Goal: Obtain resource: Download file/media

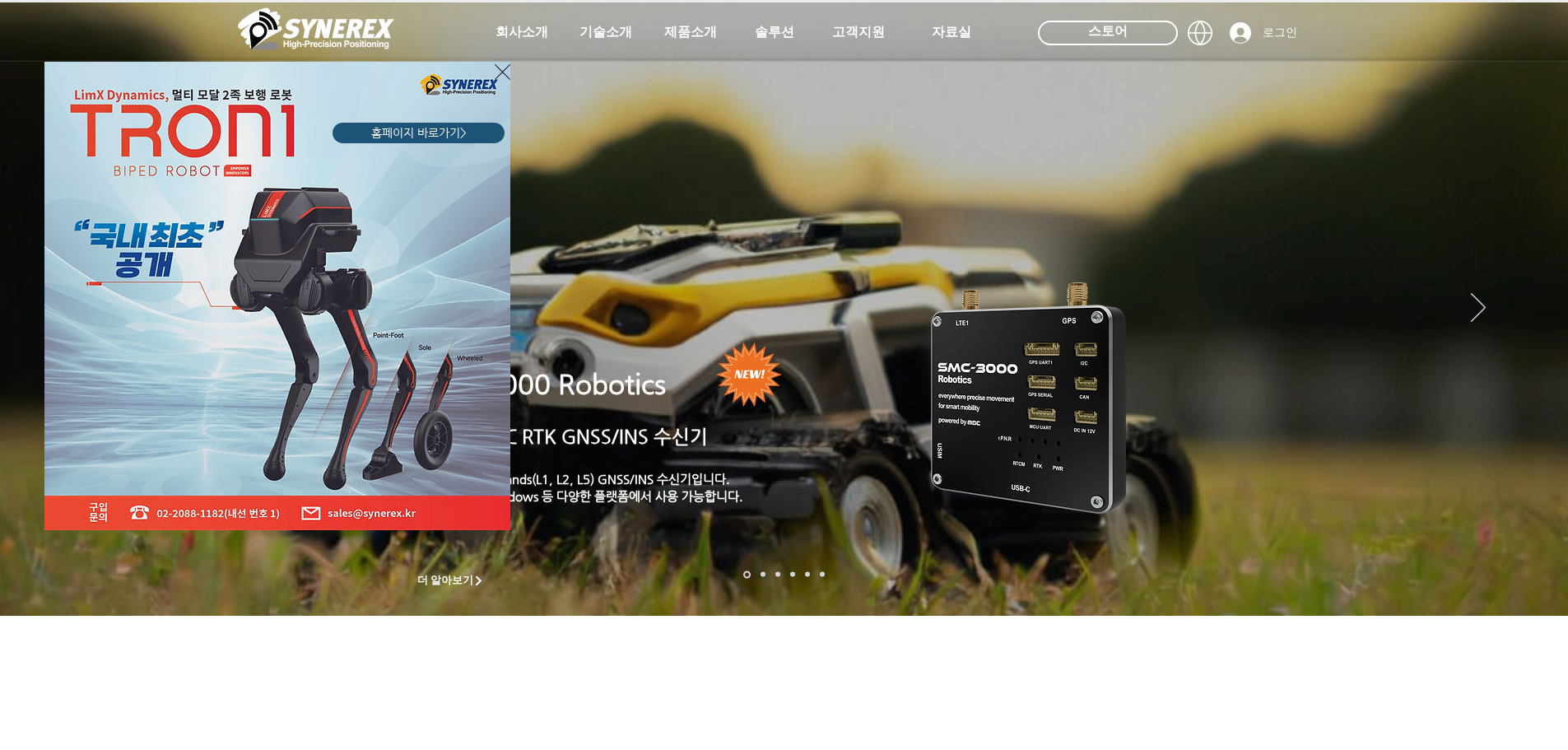
click at [500, 74] on icon "사이트로 돌아가기" at bounding box center [502, 72] width 16 height 20
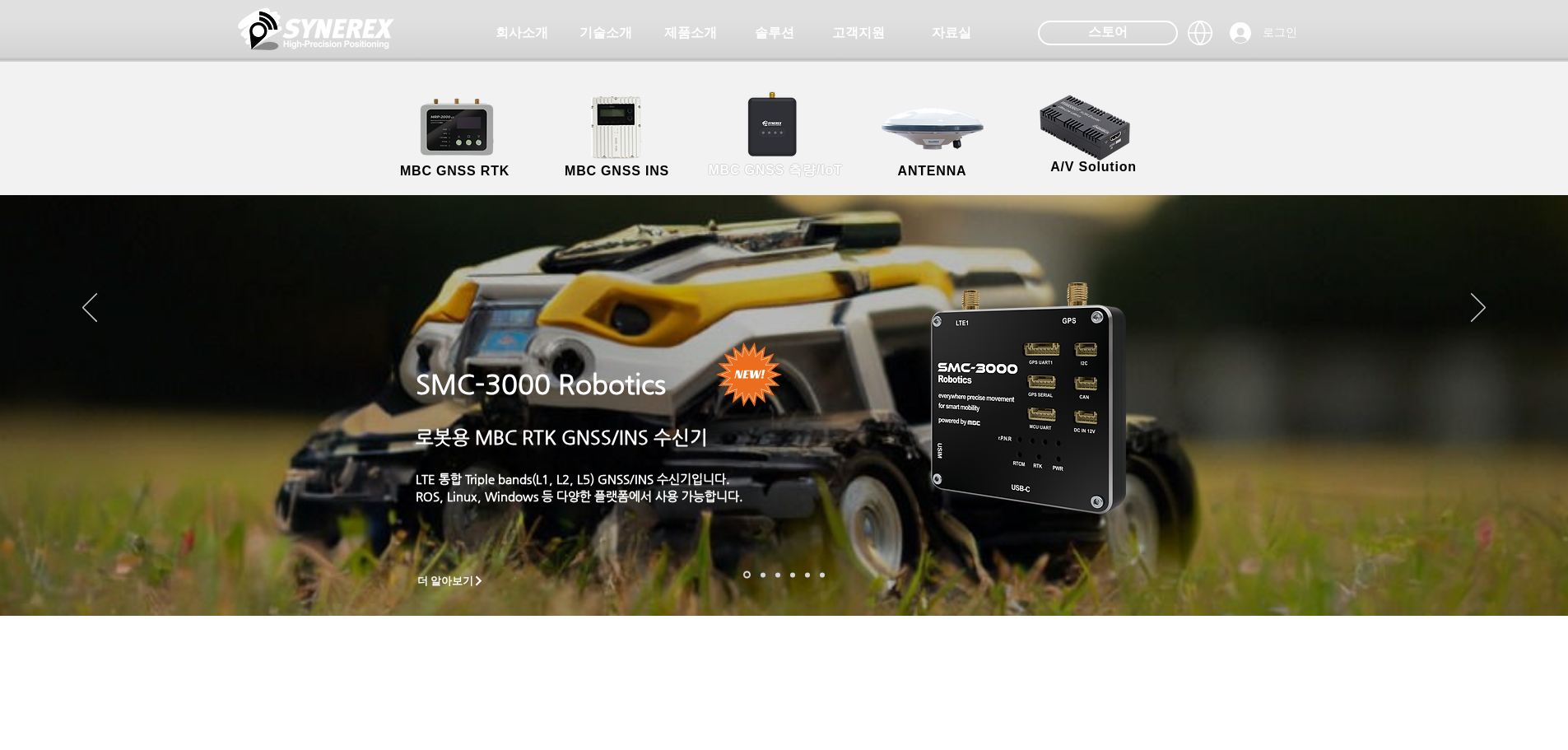
click at [763, 145] on link "MBC GNSS 측량/IoT" at bounding box center [776, 138] width 161 height 86
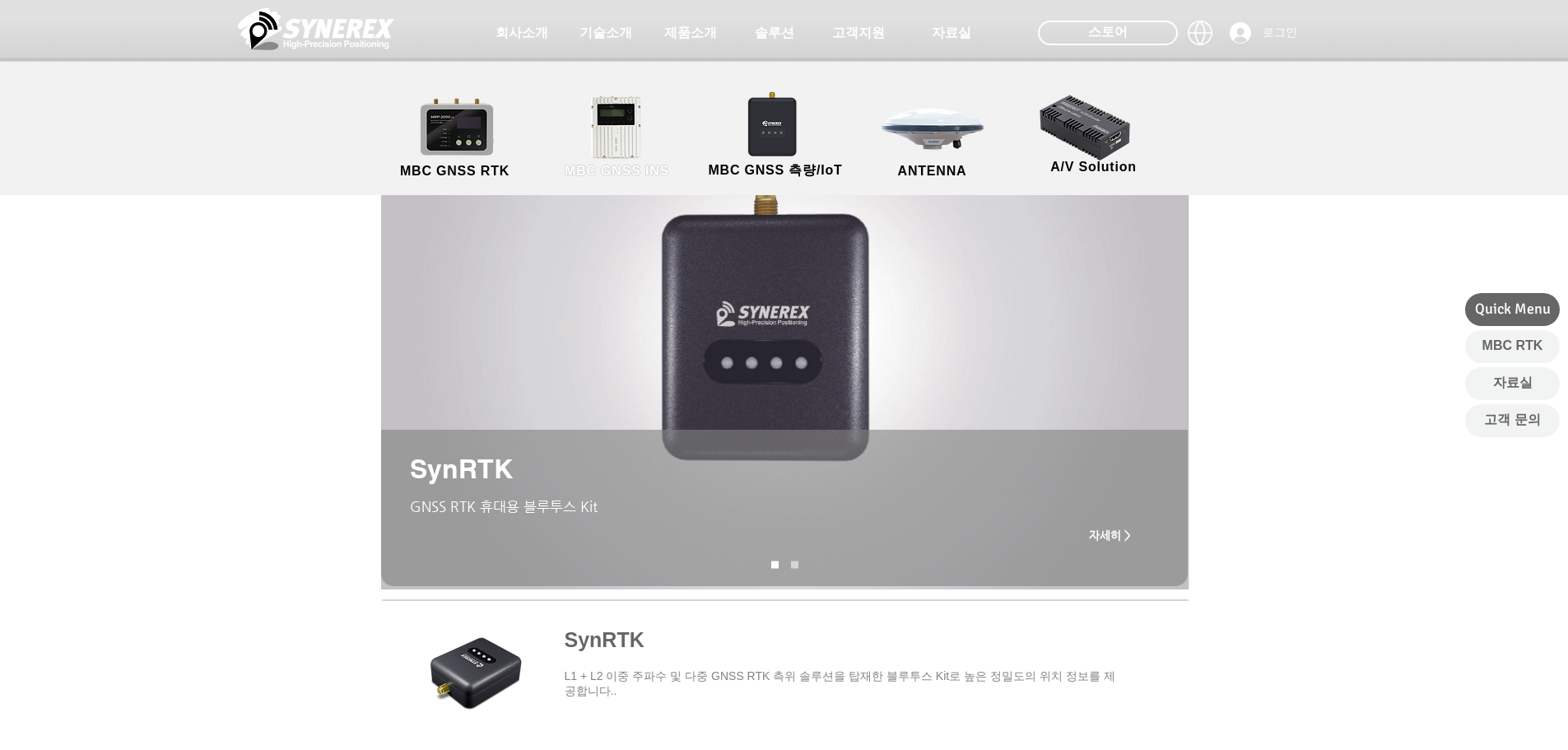
click at [644, 141] on link "MBC GNSS INS" at bounding box center [617, 138] width 148 height 86
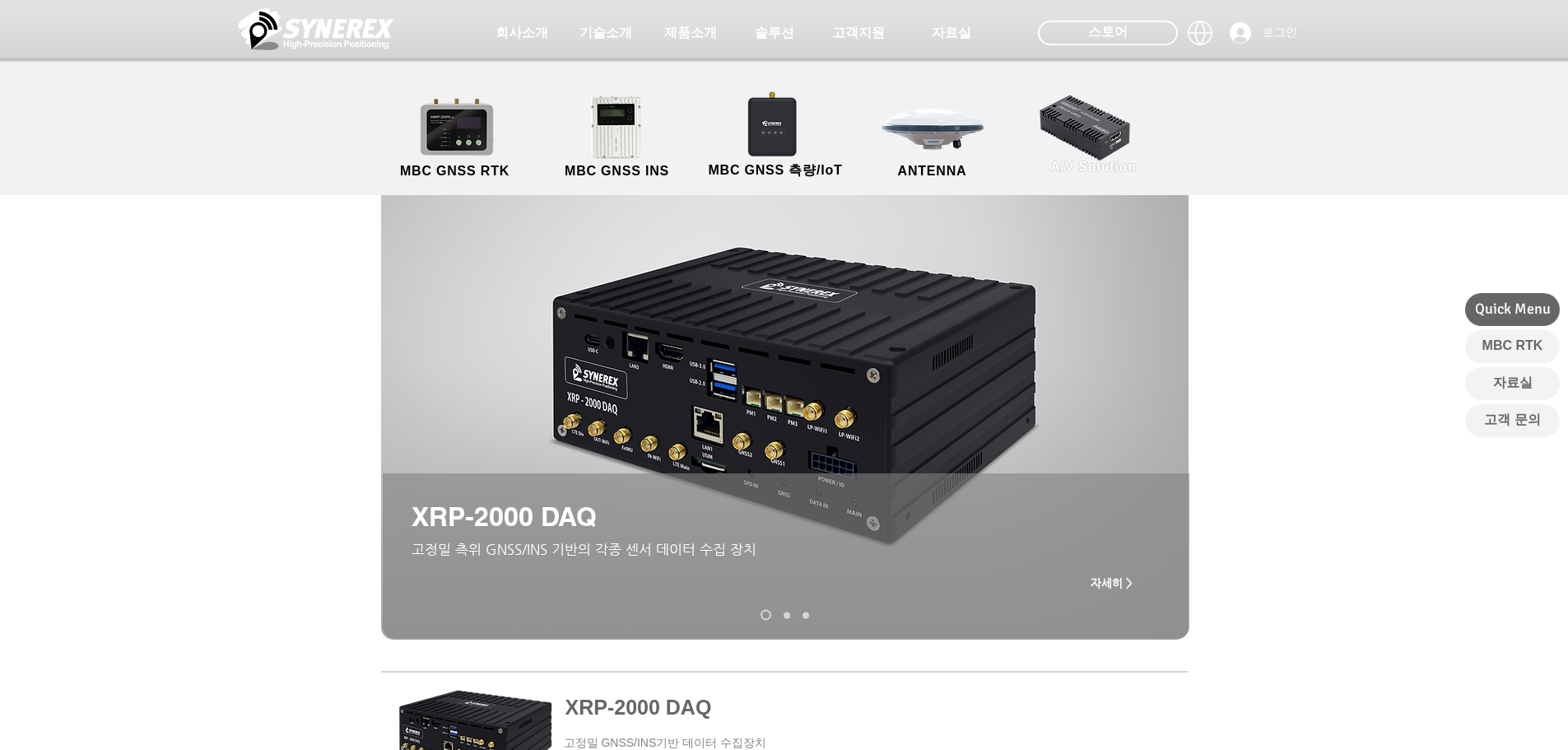
click at [1094, 153] on link "A/V Solution" at bounding box center [1093, 134] width 148 height 86
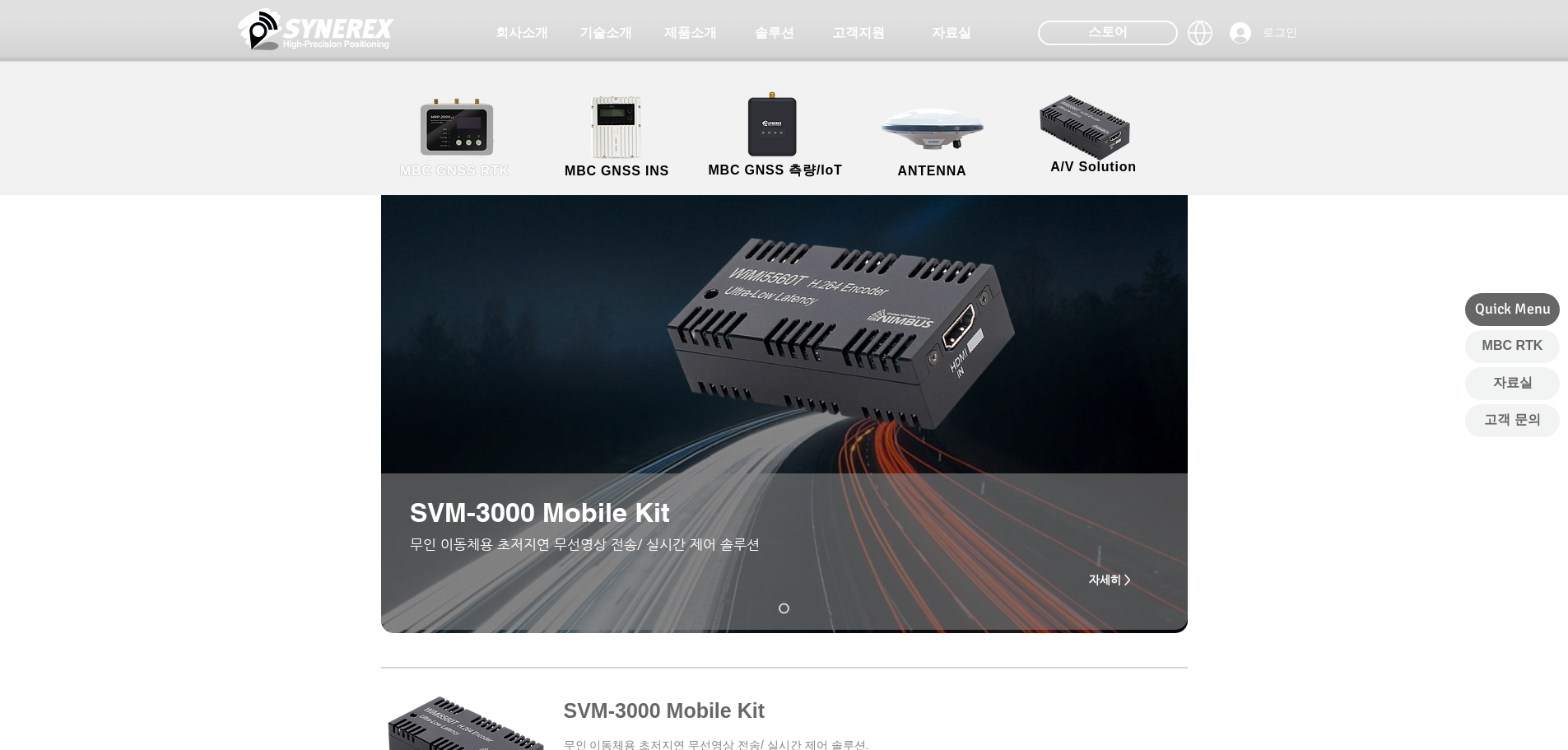
click at [451, 128] on link "MBC GNSS RTK" at bounding box center [455, 138] width 148 height 86
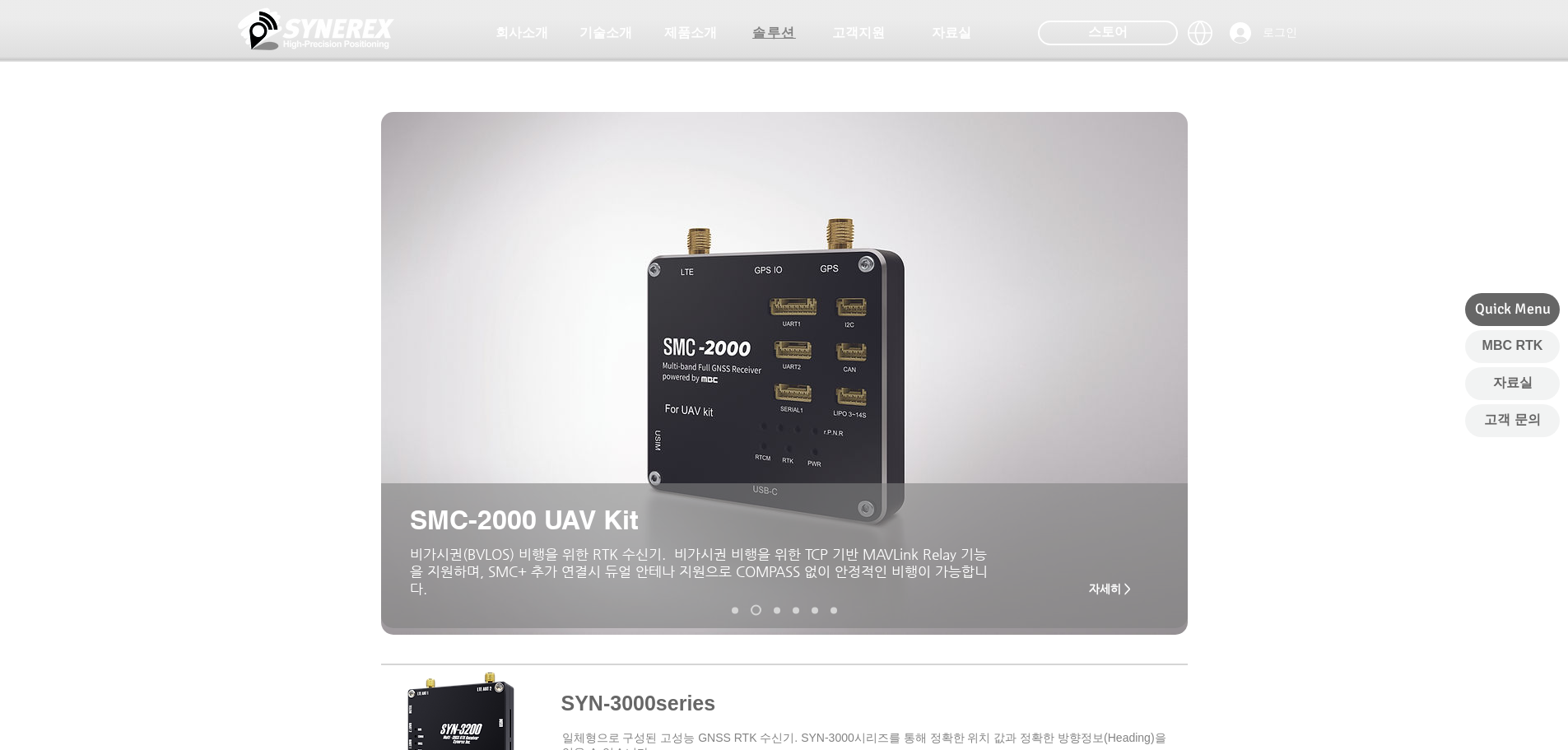
click at [796, 41] on span "솔루션" at bounding box center [774, 32] width 82 height 33
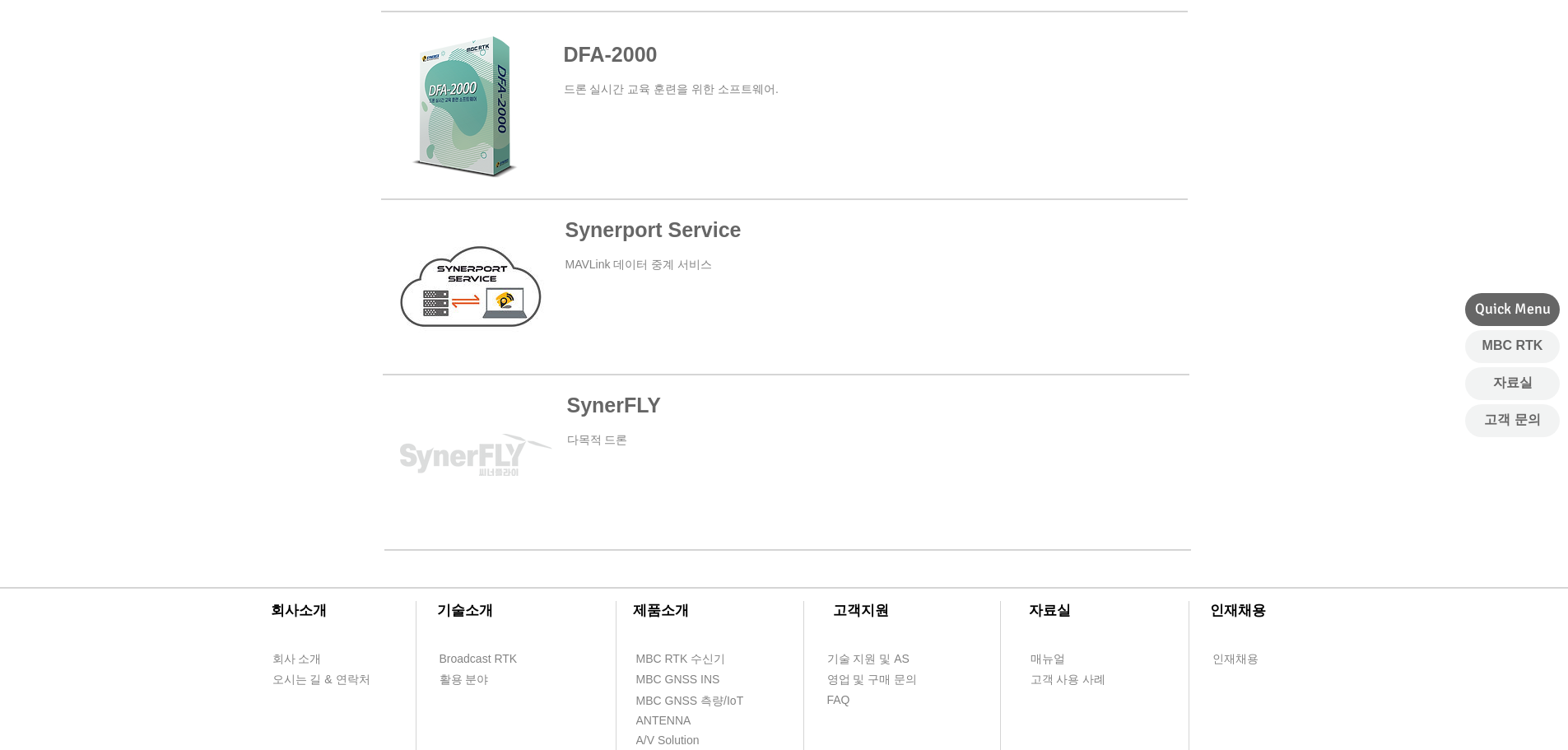
scroll to position [657, 0]
click at [719, 236] on span at bounding box center [784, 279] width 806 height 155
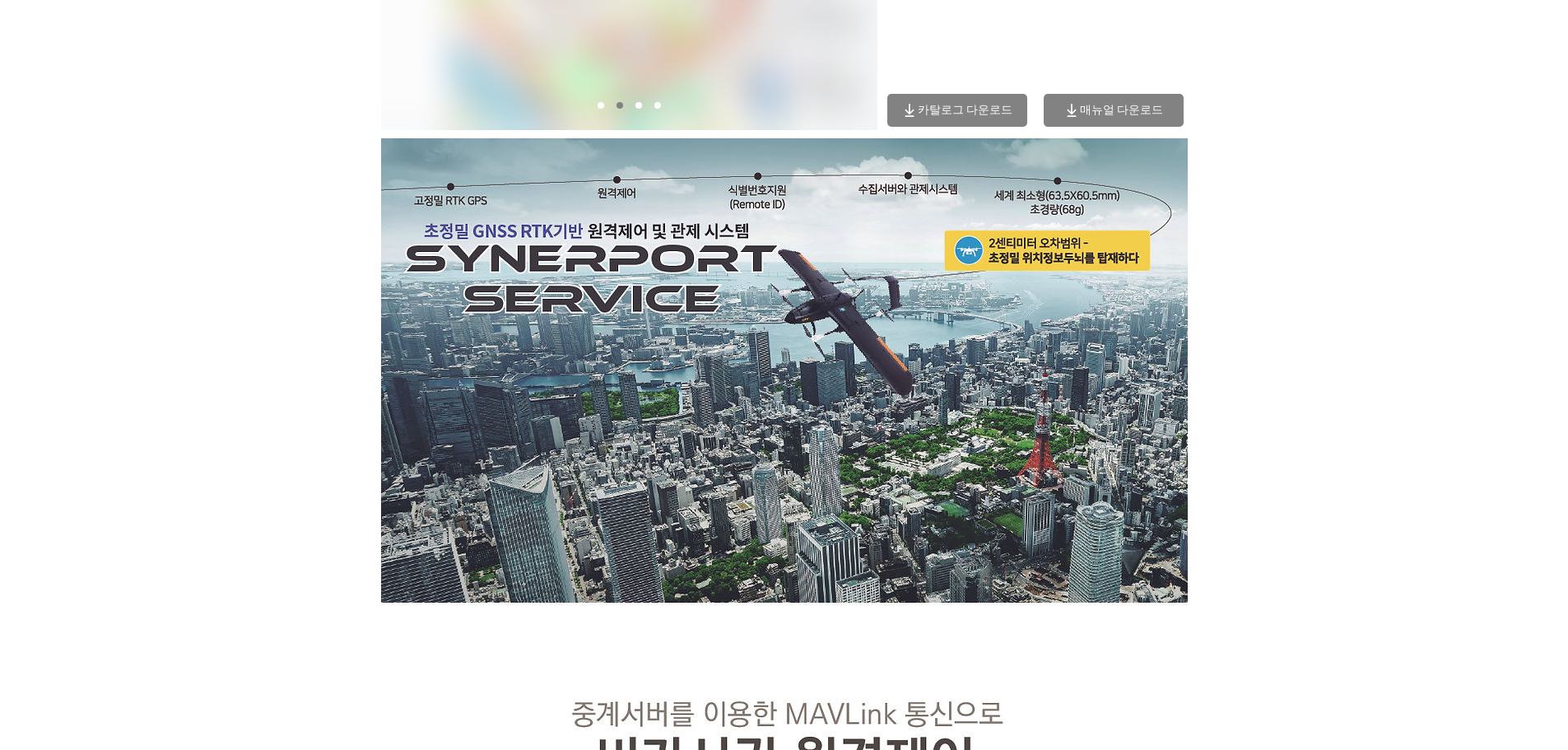
scroll to position [329, 0]
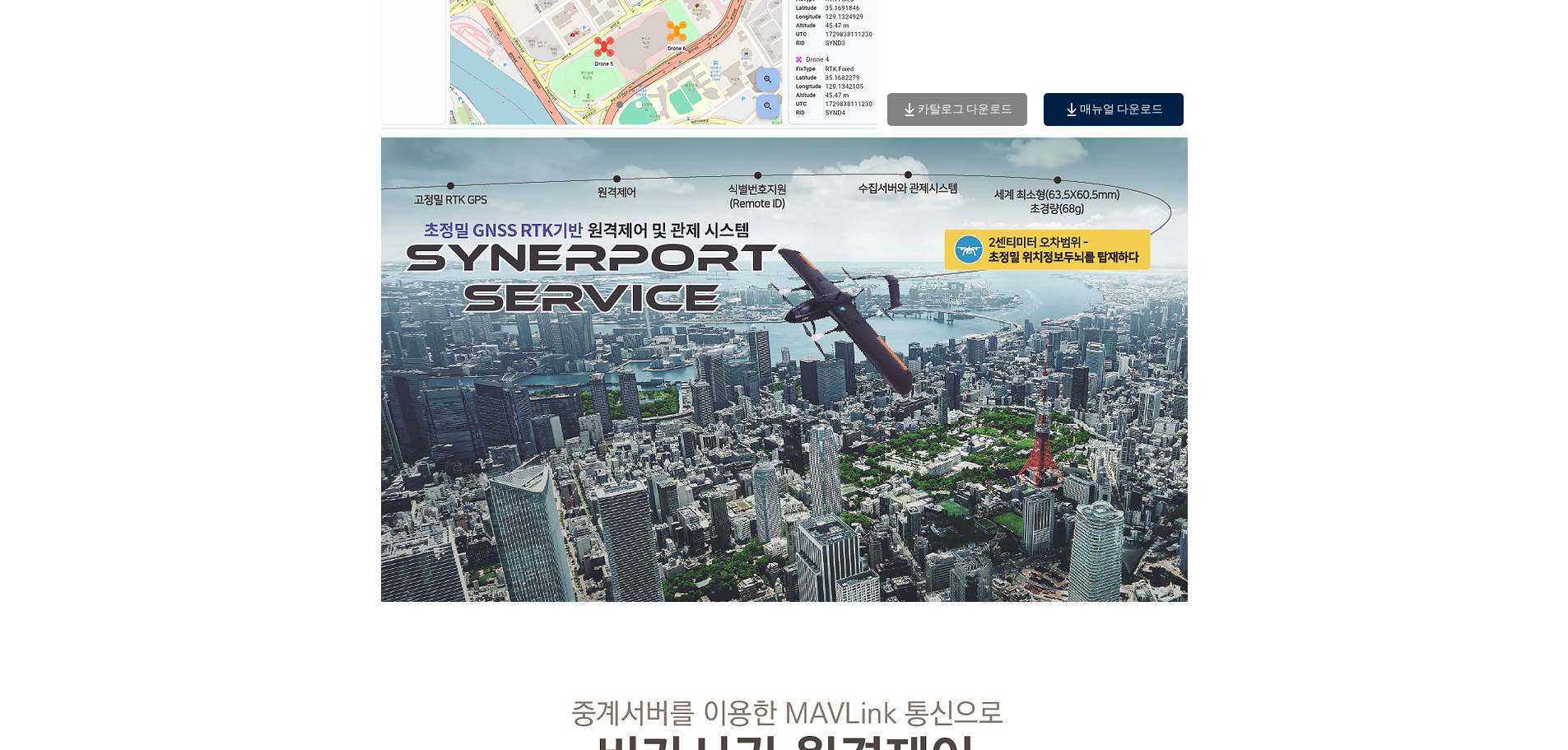
click at [1084, 116] on span "매뉴얼 다운로드" at bounding box center [1122, 110] width 84 height 15
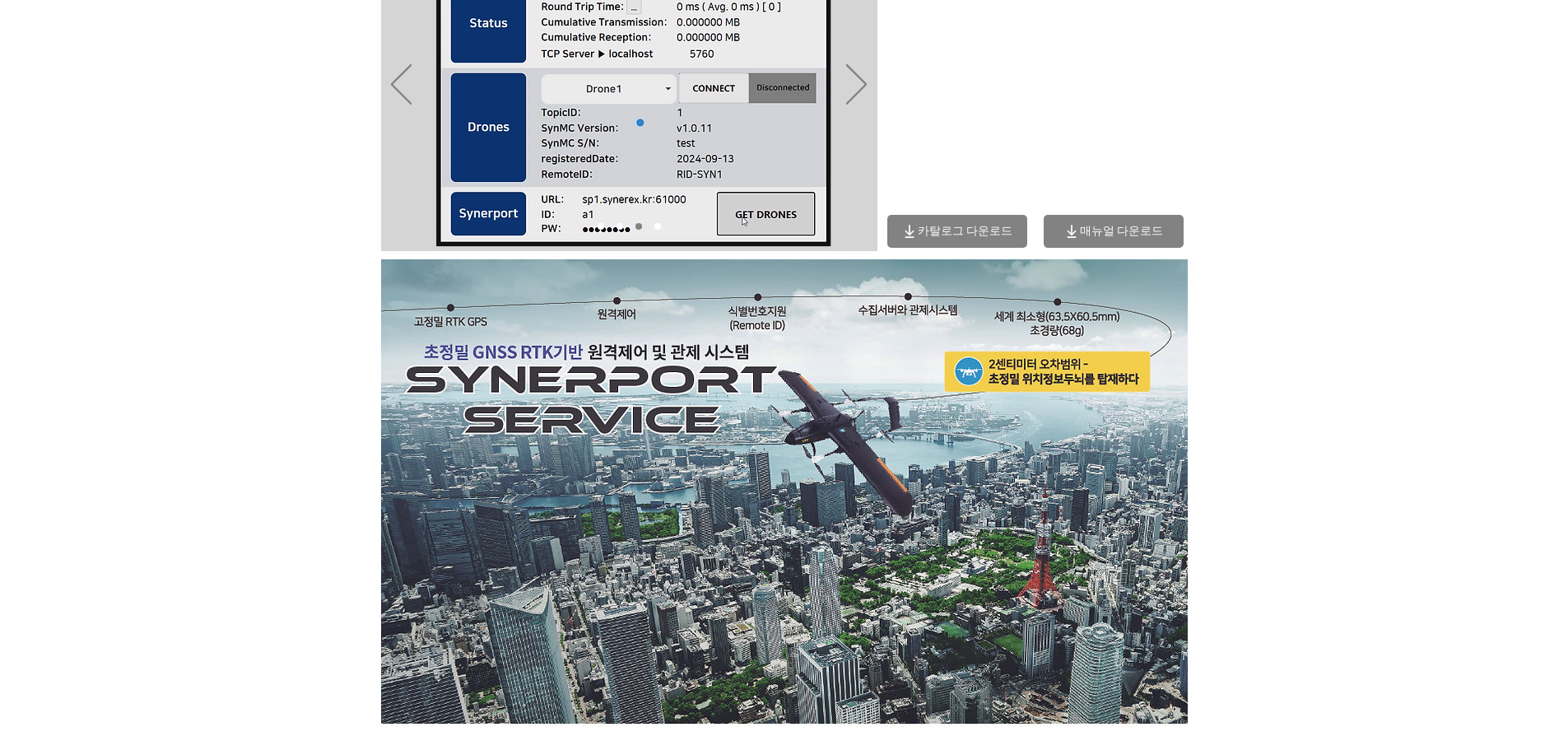
scroll to position [0, 0]
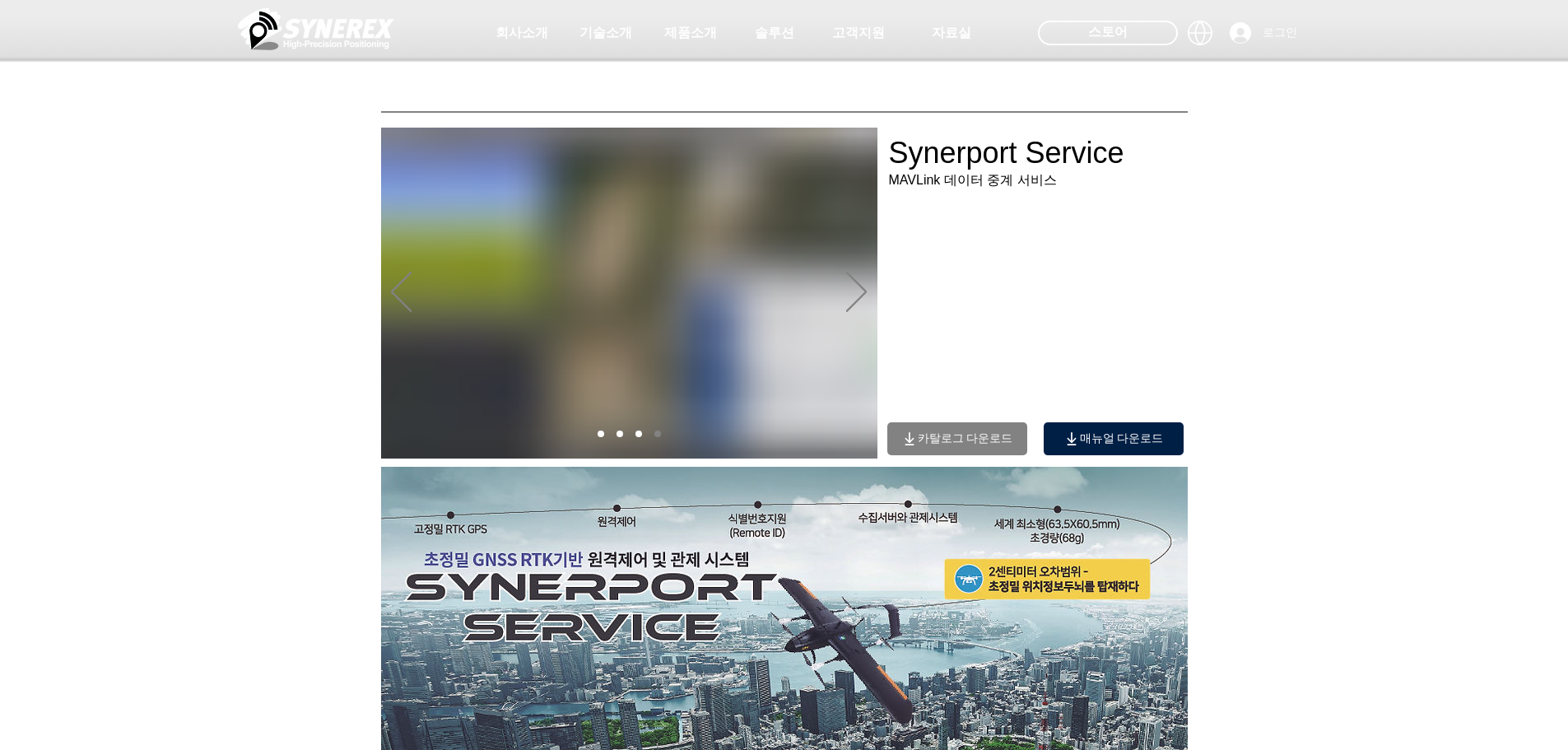
click at [1123, 434] on span "매뉴얼 다운로드" at bounding box center [1122, 439] width 84 height 15
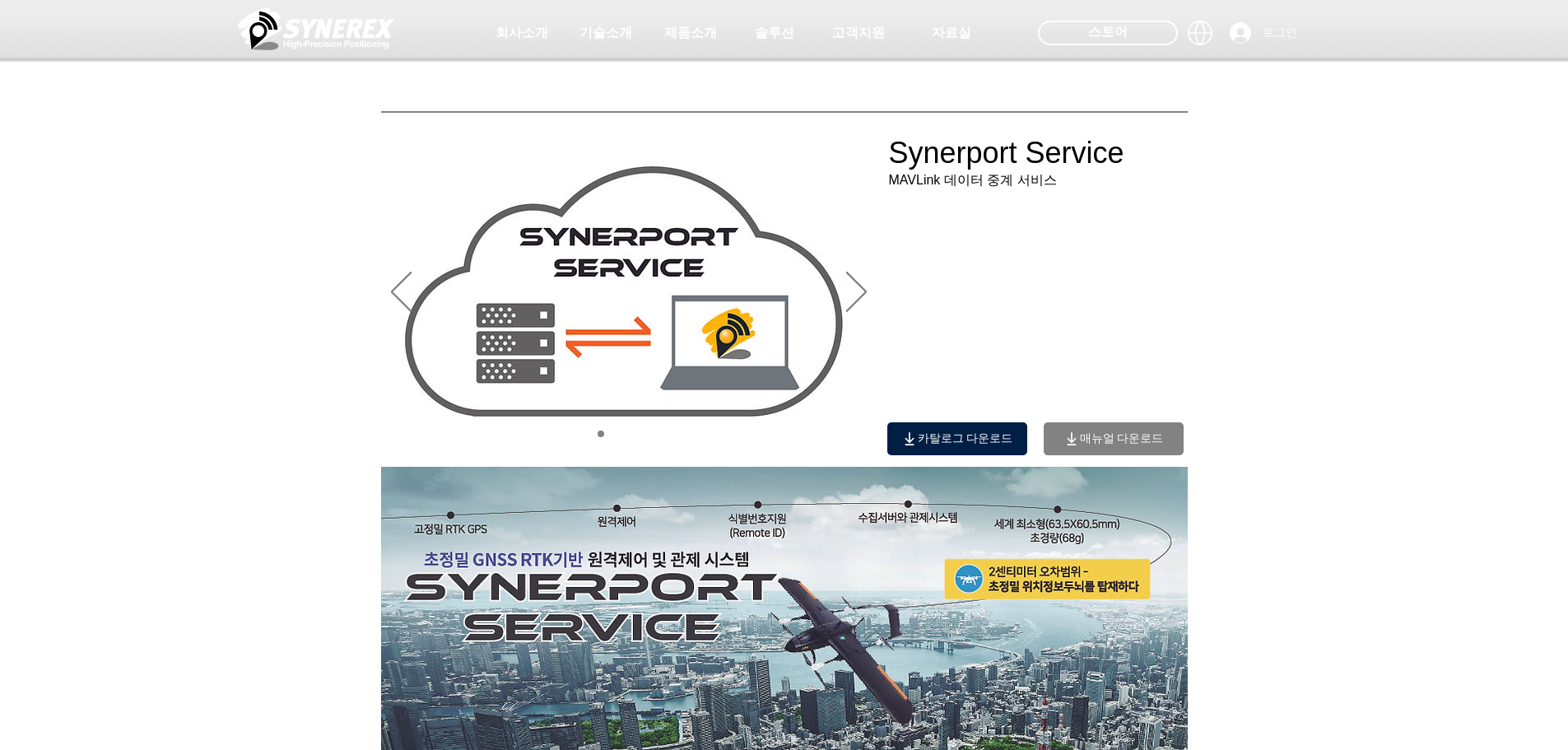
click at [953, 438] on span "카탈로그 다운로드" at bounding box center [965, 439] width 96 height 15
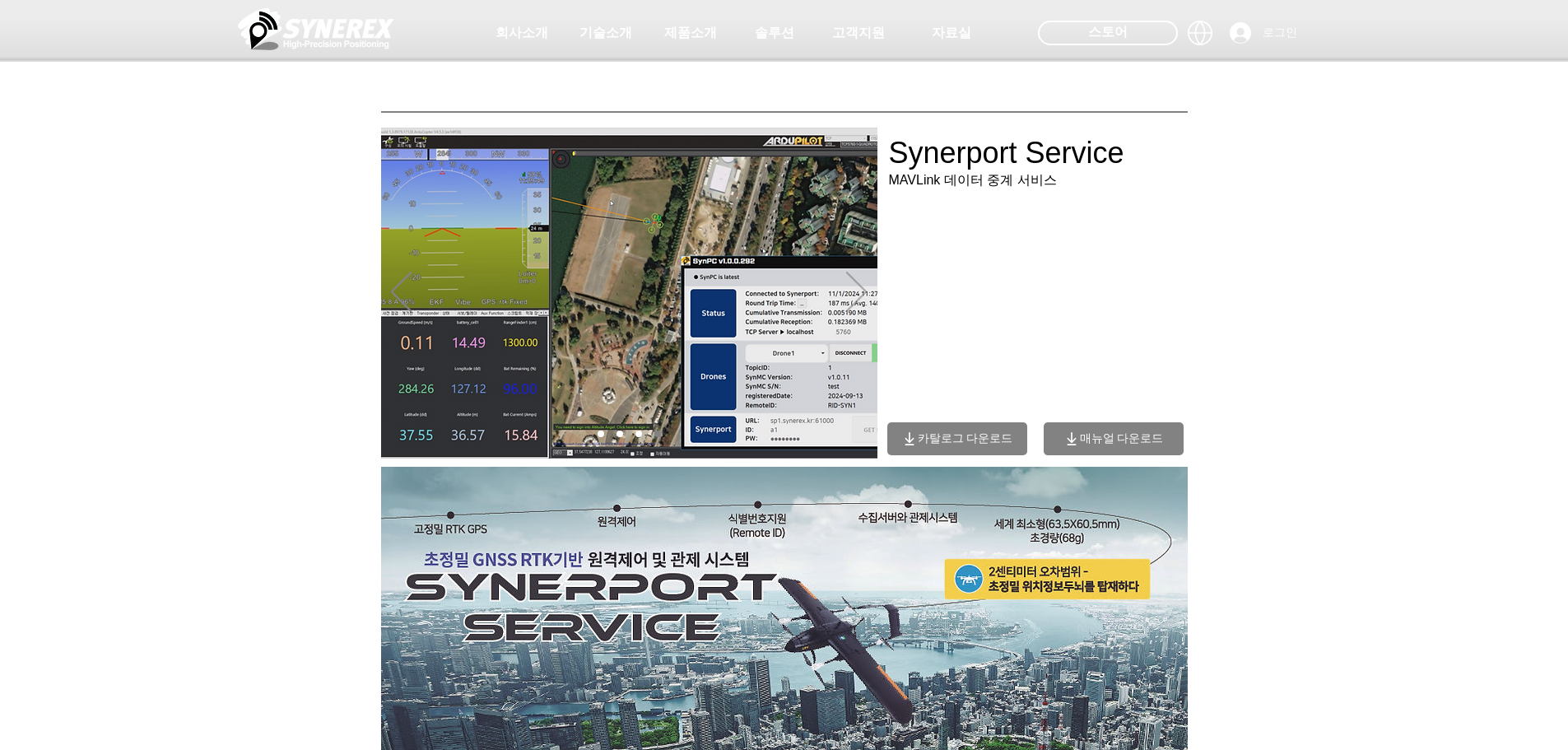
click at [860, 293] on icon "다음" at bounding box center [856, 292] width 20 height 41
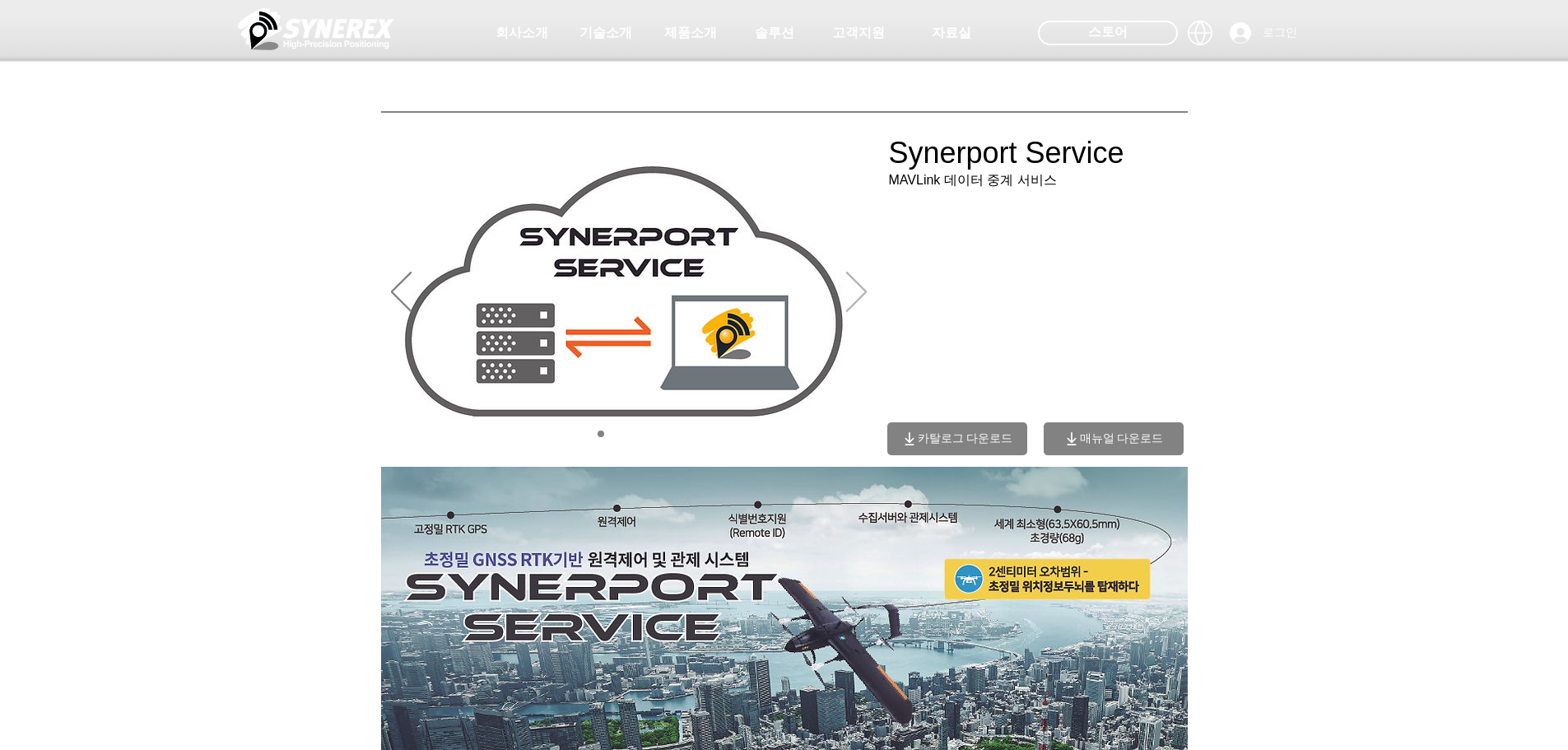
click at [860, 293] on icon "다음" at bounding box center [856, 292] width 20 height 41
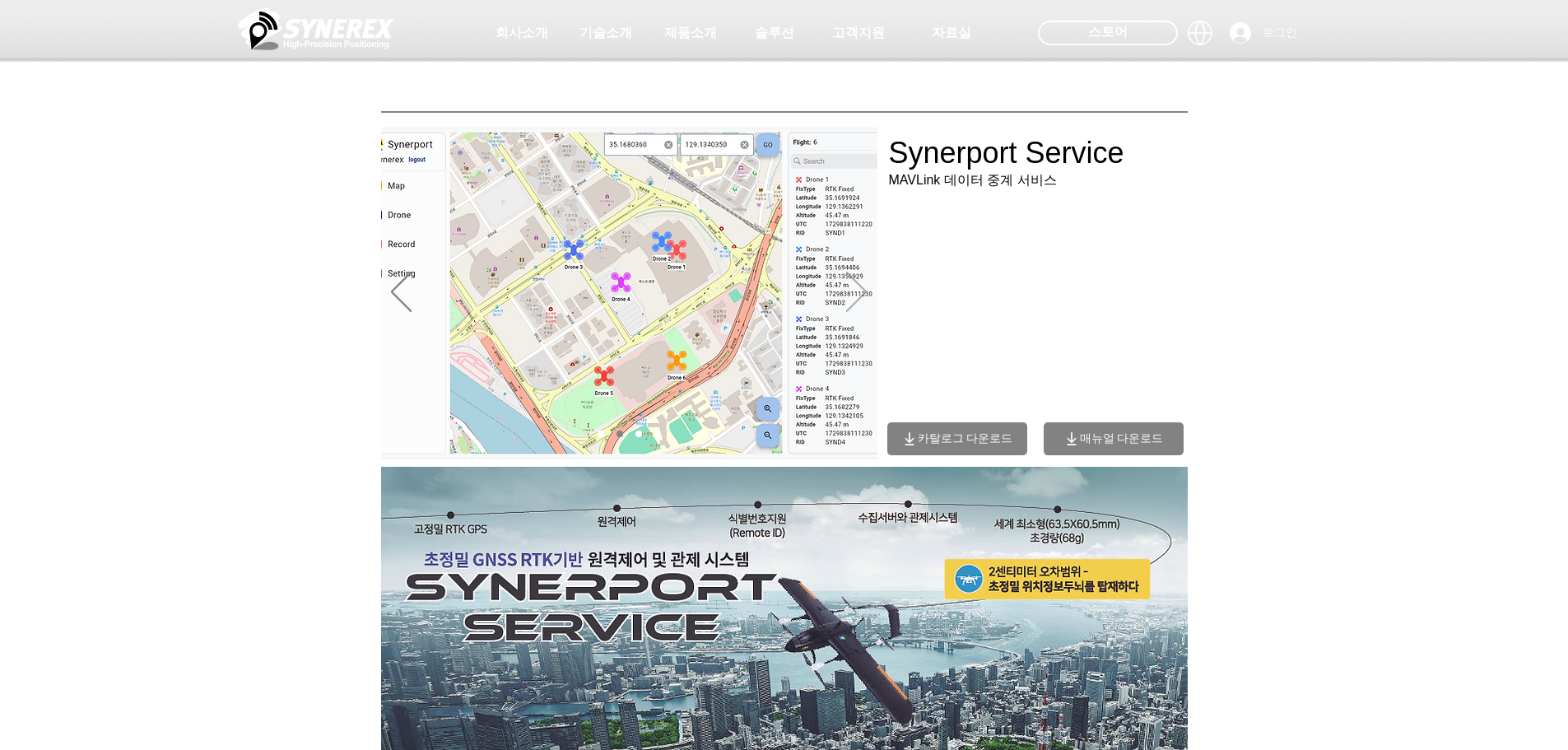
click at [860, 293] on icon "다음" at bounding box center [856, 292] width 20 height 41
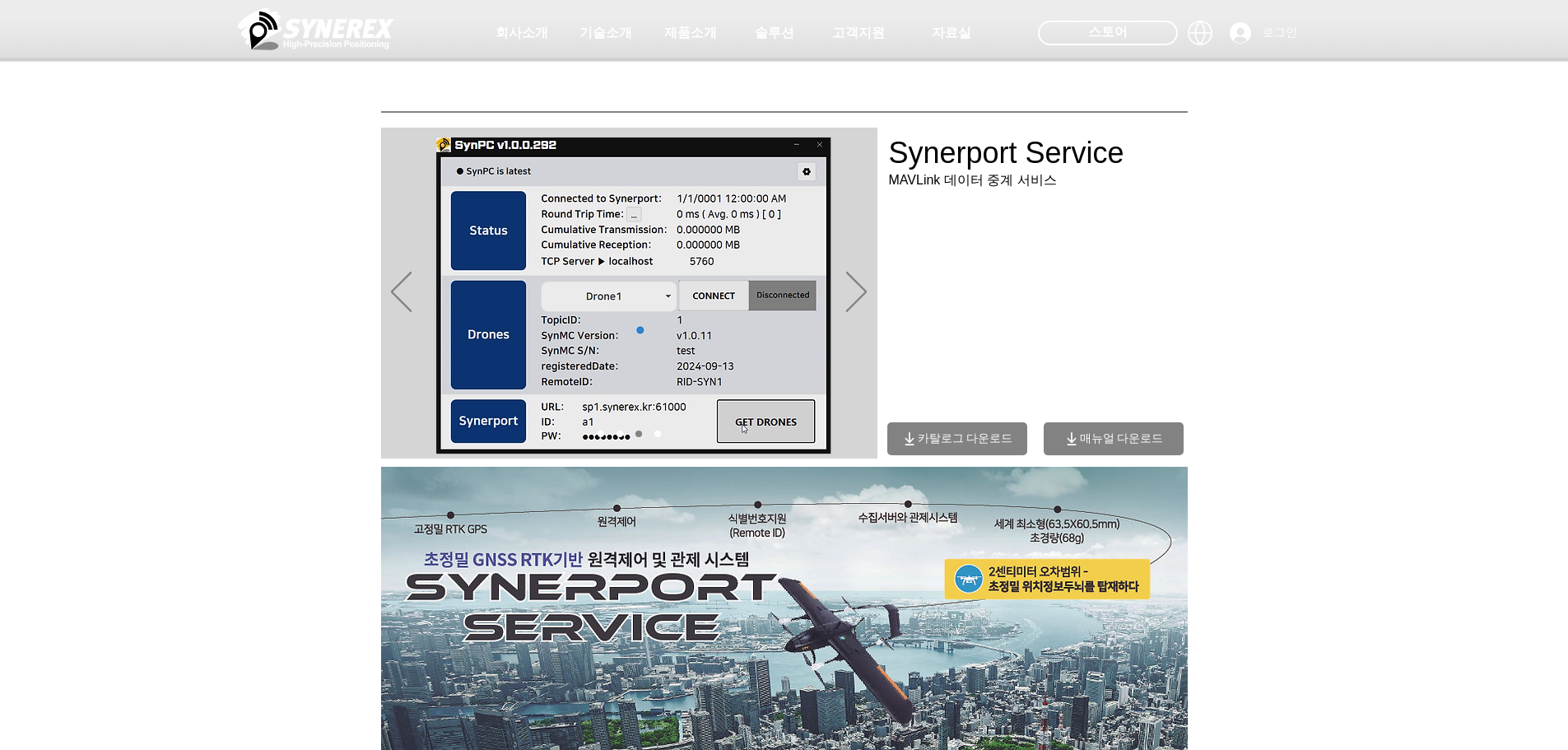
click at [643, 309] on img "슬라이드쇼" at bounding box center [629, 293] width 496 height 331
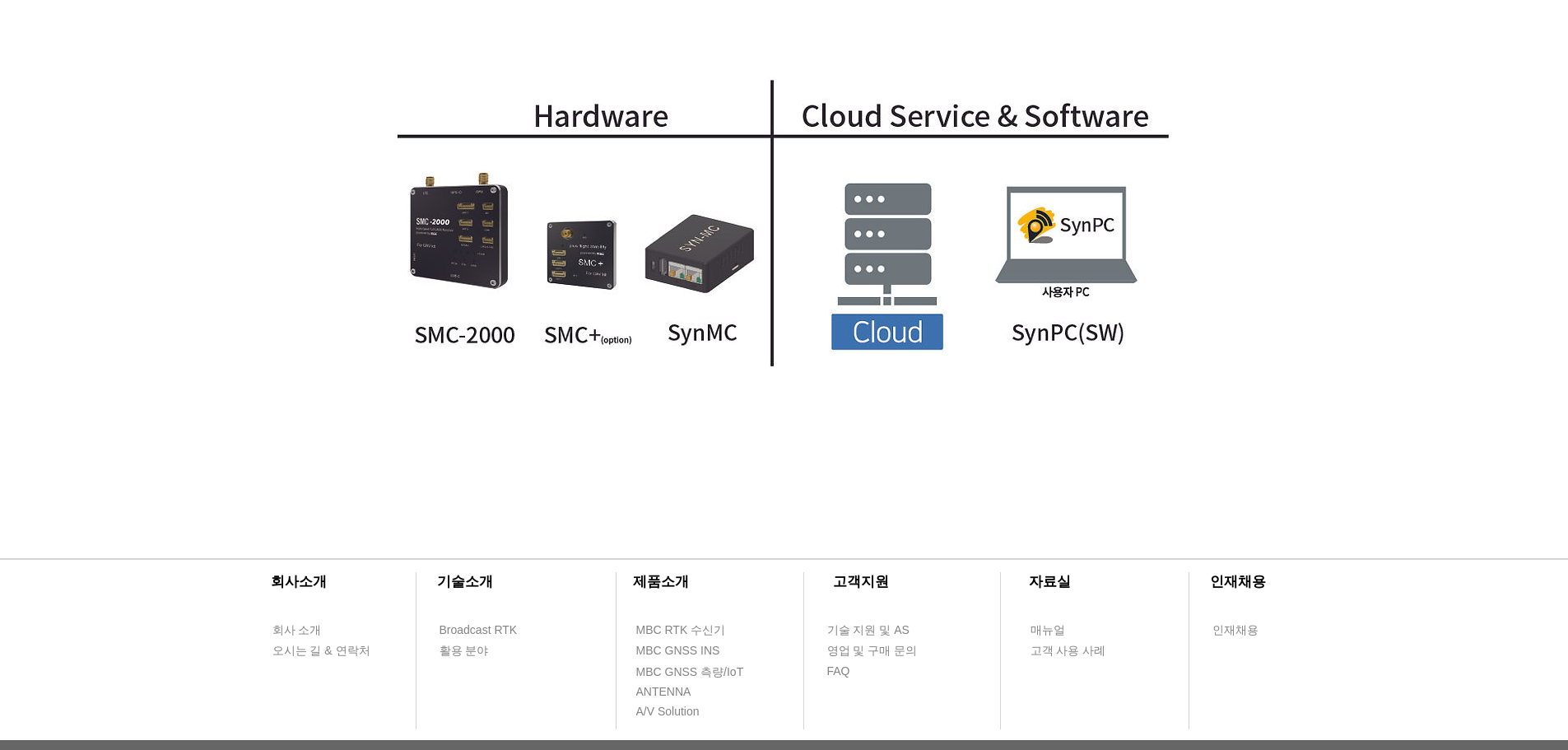
scroll to position [4527, 0]
